Goal: Task Accomplishment & Management: Manage account settings

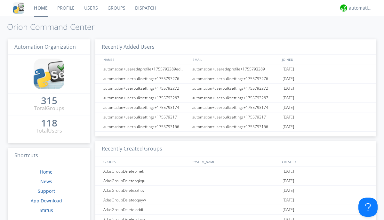
click at [145, 8] on link "Dispatch" at bounding box center [145, 8] width 31 height 16
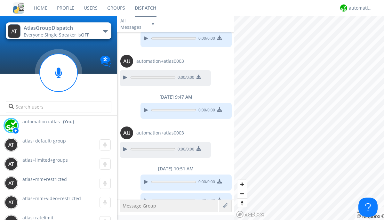
scroll to position [492, 0]
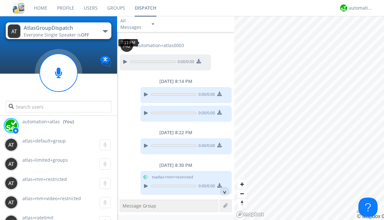
scroll to position [12, 0]
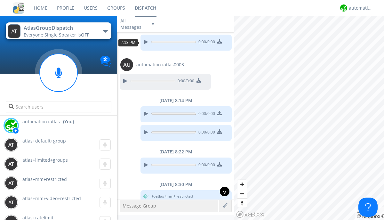
click at [222, 191] on div "^" at bounding box center [225, 191] width 10 height 10
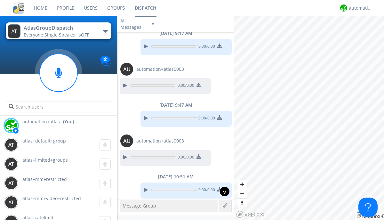
scroll to position [473, 0]
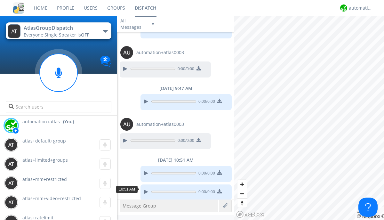
click at [105, 31] on div "button" at bounding box center [105, 31] width 5 height 3
click at [359, 8] on div "automation+atlas" at bounding box center [361, 8] width 24 height 6
click at [364, 34] on div "Log Out" at bounding box center [363, 34] width 33 height 12
